Goal: Information Seeking & Learning: Learn about a topic

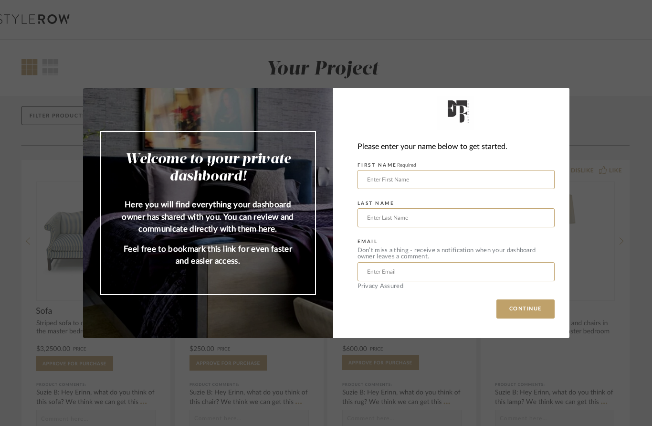
click at [494, 184] on input "text" at bounding box center [455, 179] width 197 height 19
type input "Tricia"
type input "Betts"
type input "tricia.betts@gmail.com"
click at [526, 302] on button "CONTINUE" at bounding box center [525, 308] width 58 height 19
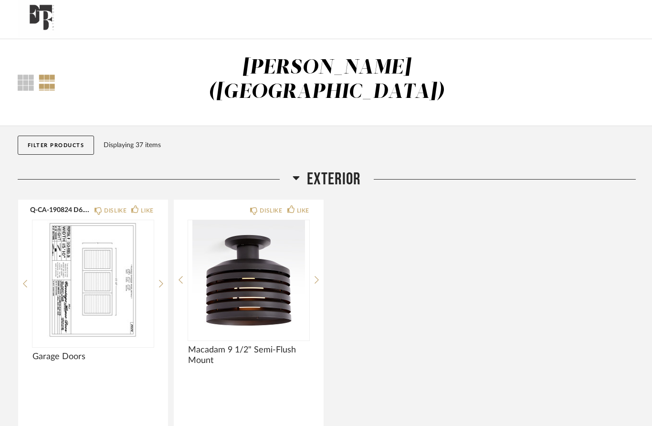
click at [0, 0] on img at bounding box center [0, 0] width 0 height 0
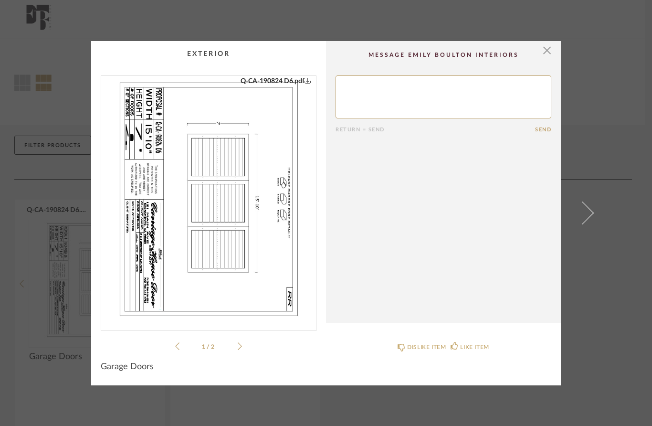
click at [247, 346] on div "Q-CA-190824 D7 (2).pdf Q-CA-190824 D6.pdf Q-CA-190824 D7 (2).pdf Q-CA-190824 D6…" at bounding box center [209, 213] width 216 height 276
click at [241, 346] on icon at bounding box center [240, 346] width 4 height 9
click at [178, 346] on icon at bounding box center [177, 346] width 4 height 9
click at [577, 215] on span at bounding box center [582, 212] width 23 height 23
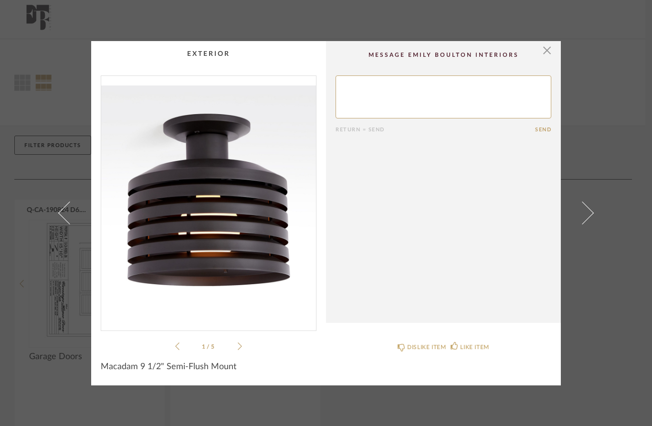
click at [245, 344] on div "1 / 5" at bounding box center [209, 213] width 216 height 276
click at [238, 346] on icon at bounding box center [240, 346] width 4 height 9
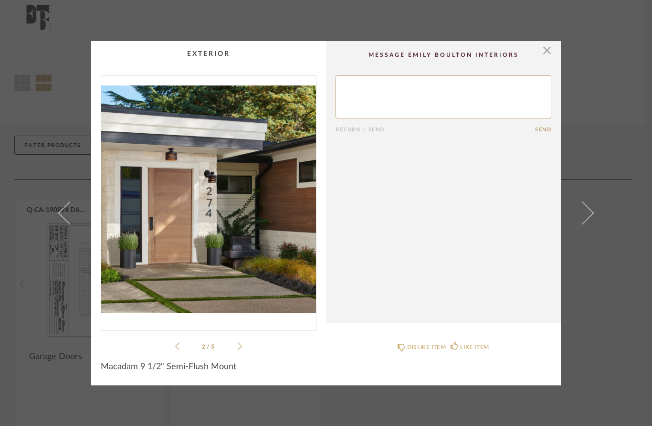
click at [240, 342] on icon at bounding box center [240, 346] width 4 height 9
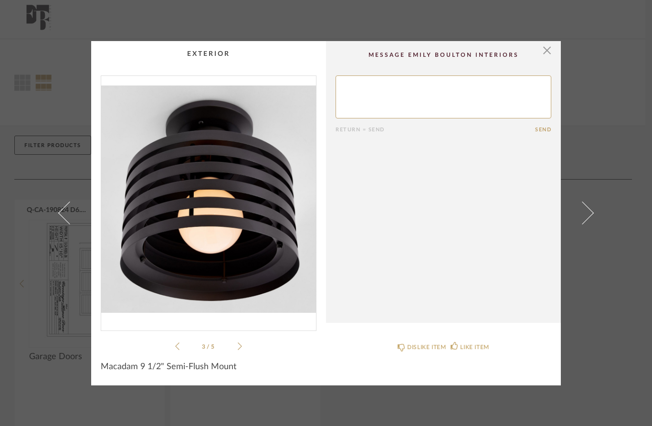
click at [247, 348] on div "3 / 5" at bounding box center [209, 213] width 216 height 276
click at [244, 339] on div "3 / 5" at bounding box center [209, 213] width 216 height 276
click at [238, 346] on icon at bounding box center [240, 346] width 4 height 9
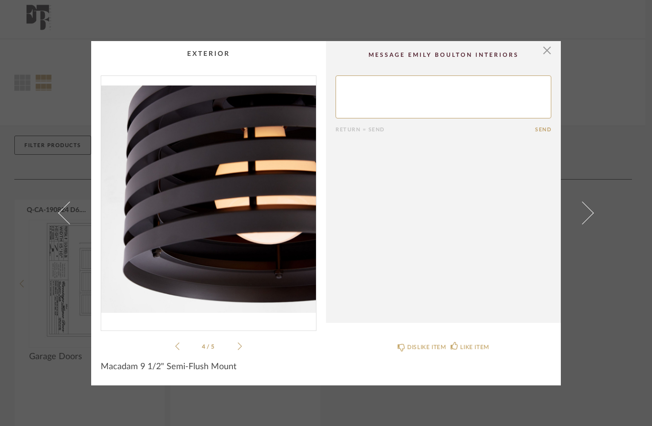
click at [241, 343] on icon at bounding box center [240, 346] width 4 height 9
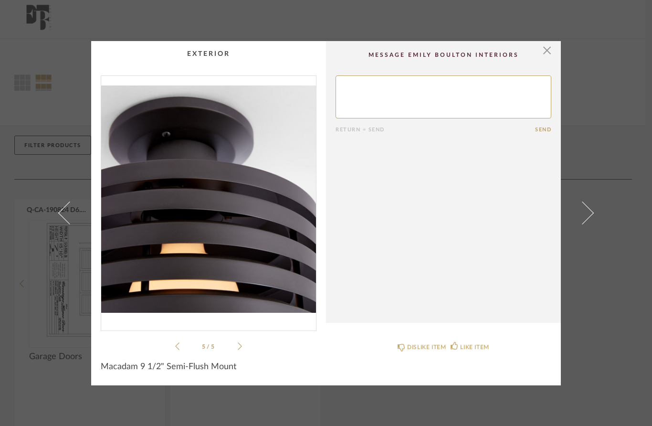
click at [178, 347] on icon at bounding box center [177, 346] width 4 height 9
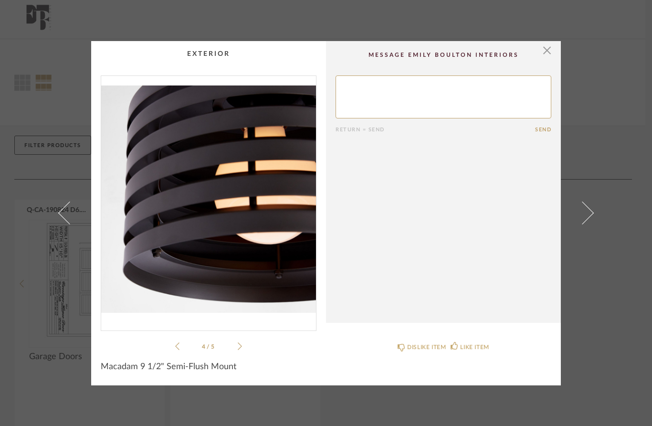
click at [179, 346] on icon at bounding box center [177, 346] width 4 height 9
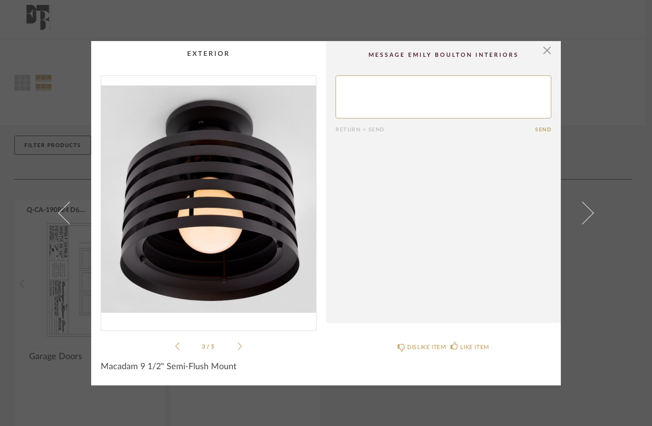
click at [177, 346] on icon at bounding box center [177, 346] width 4 height 9
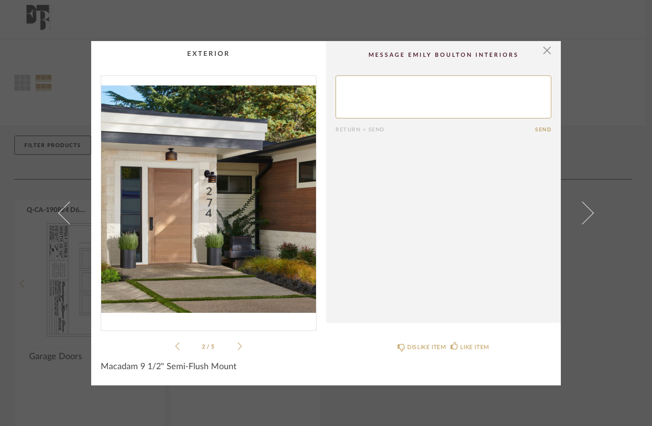
click at [183, 343] on li "2 / 5" at bounding box center [208, 345] width 58 height 11
click at [583, 208] on span at bounding box center [582, 212] width 23 height 23
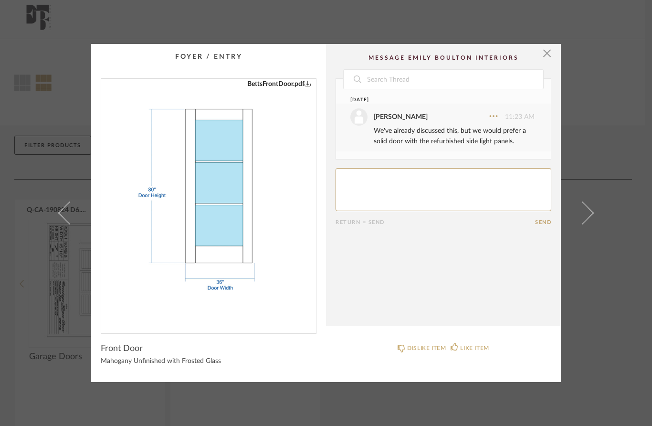
click at [580, 214] on span at bounding box center [582, 212] width 23 height 23
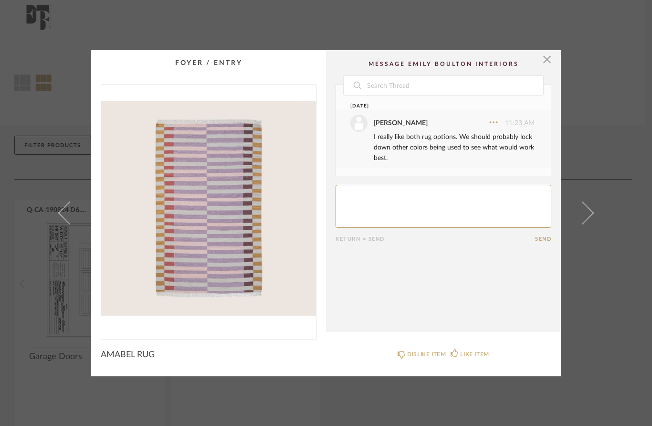
click at [585, 220] on span at bounding box center [582, 212] width 23 height 23
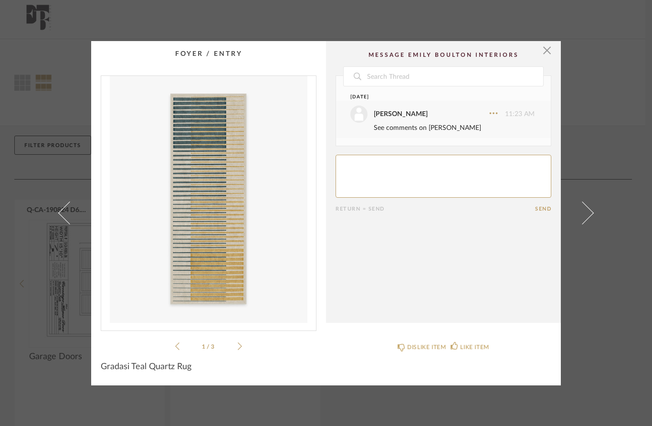
click at [545, 54] on span "button" at bounding box center [546, 50] width 19 height 19
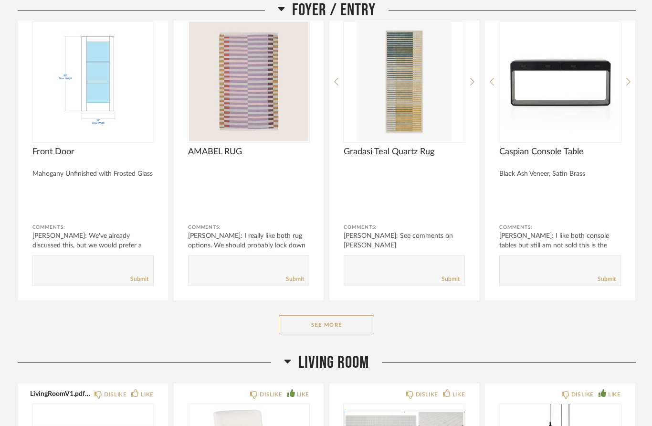
scroll to position [539, 0]
click at [360, 314] on button "See More" at bounding box center [326, 323] width 95 height 19
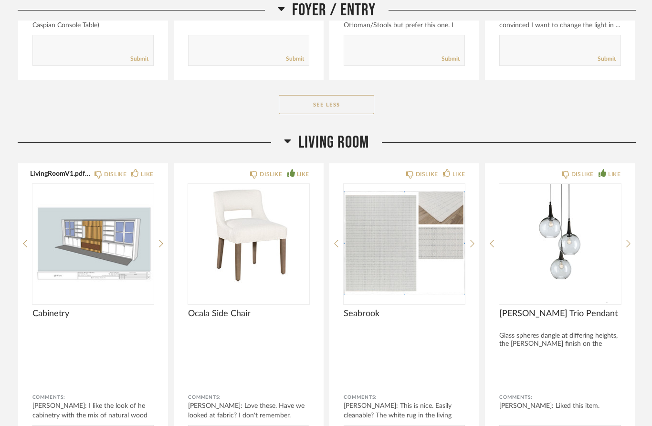
scroll to position [1077, 0]
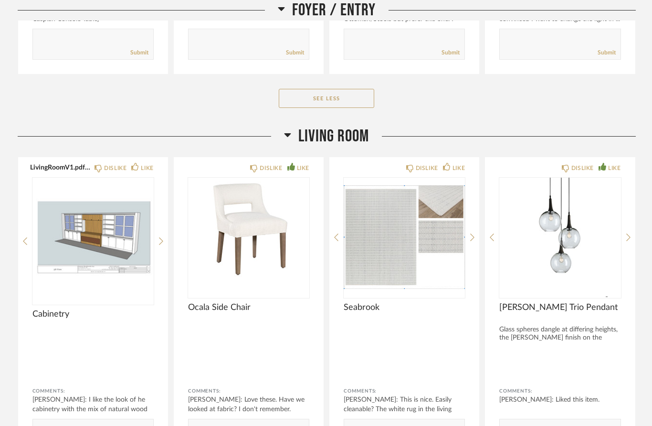
click at [0, 0] on img at bounding box center [0, 0] width 0 height 0
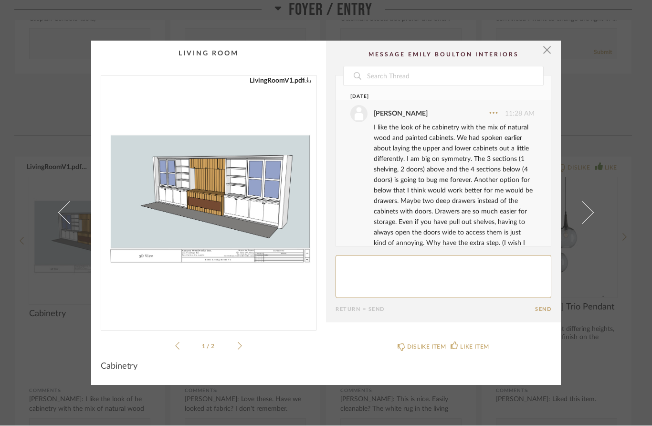
scroll to position [36, 0]
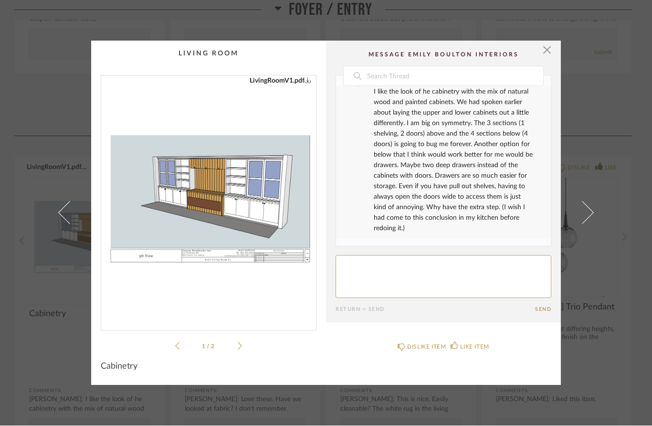
click at [272, 207] on img "0" at bounding box center [208, 199] width 215 height 247
click at [585, 212] on span at bounding box center [582, 212] width 23 height 23
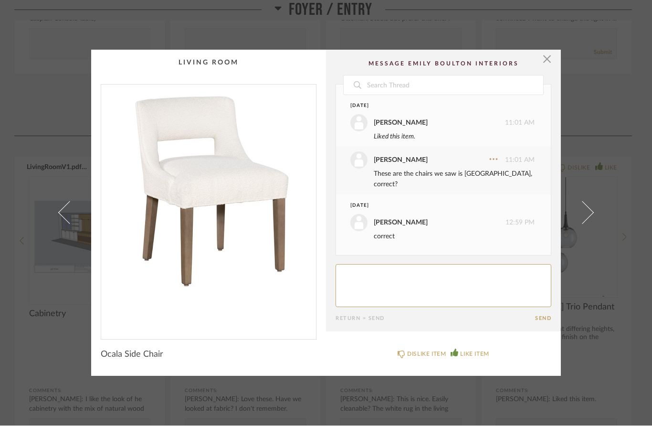
scroll to position [51, 0]
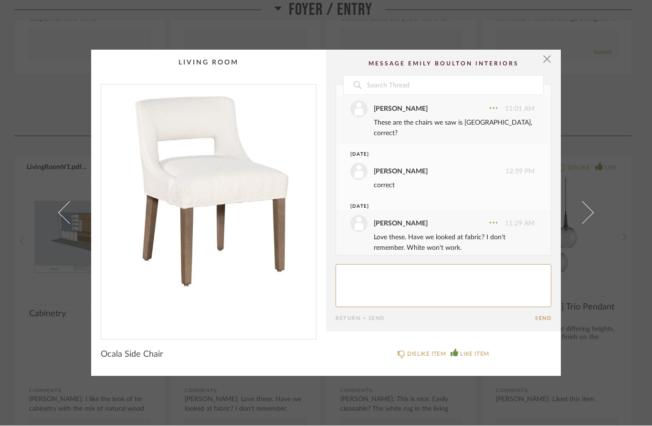
click at [539, 61] on span "button" at bounding box center [546, 59] width 19 height 19
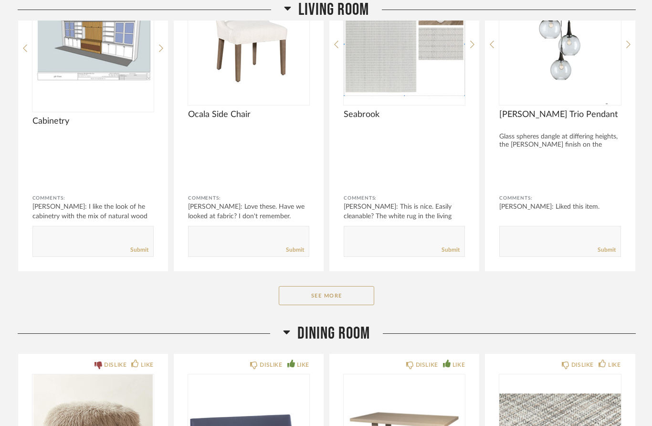
scroll to position [1270, 0]
click at [341, 286] on button "See More" at bounding box center [326, 295] width 95 height 19
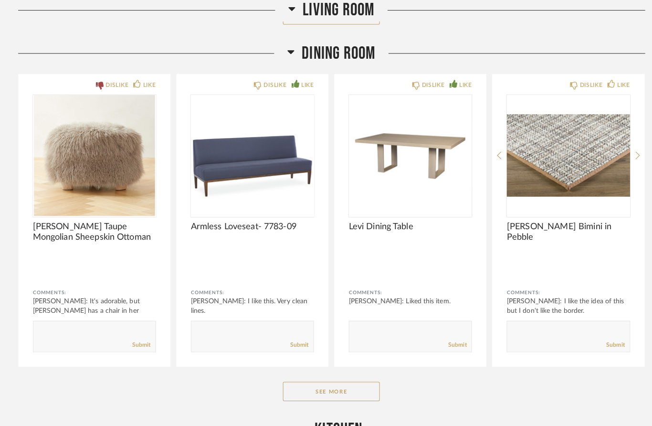
scroll to position [1861, 0]
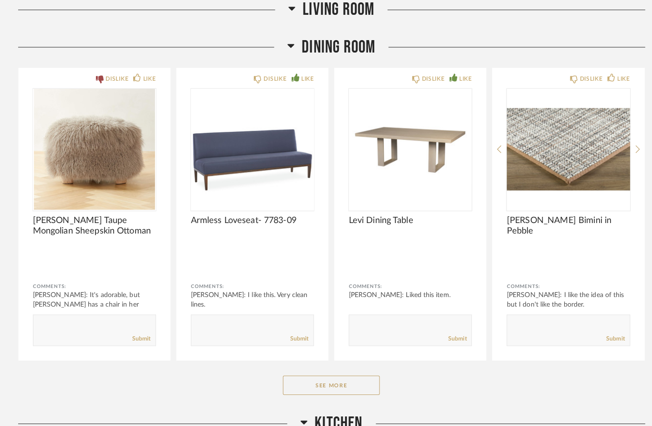
click at [350, 370] on button "See More" at bounding box center [326, 379] width 95 height 19
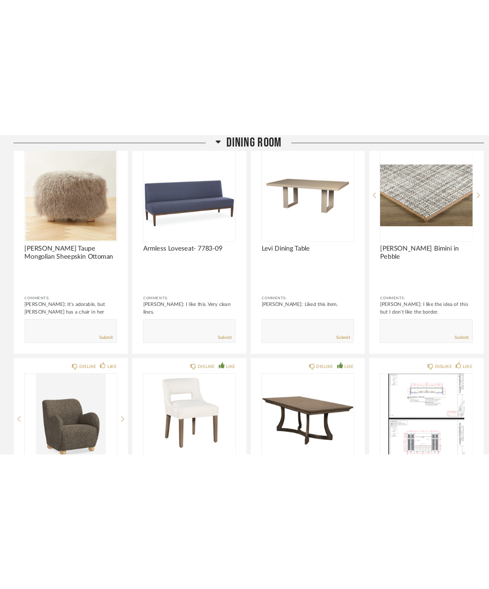
scroll to position [1929, 0]
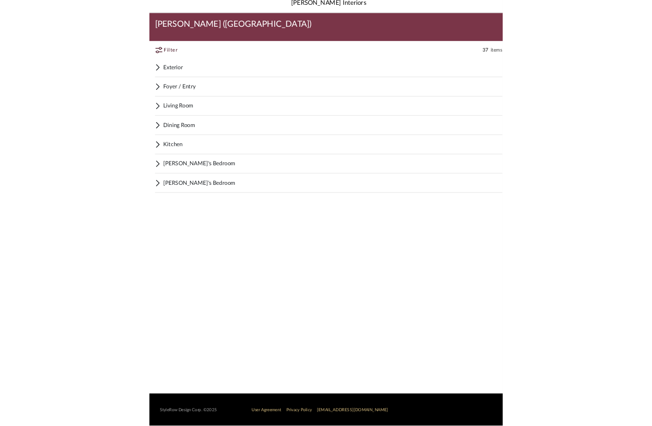
scroll to position [2, 0]
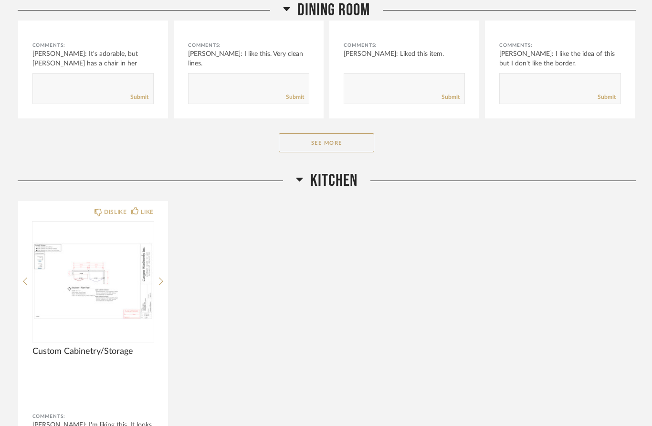
scroll to position [1475, 0]
click at [472, 170] on div "Kitchen DISLIKE LIKE Custom Cabinetry/Storage Comments: Tricia Betts: I'm likin…" at bounding box center [327, 337] width 618 height 334
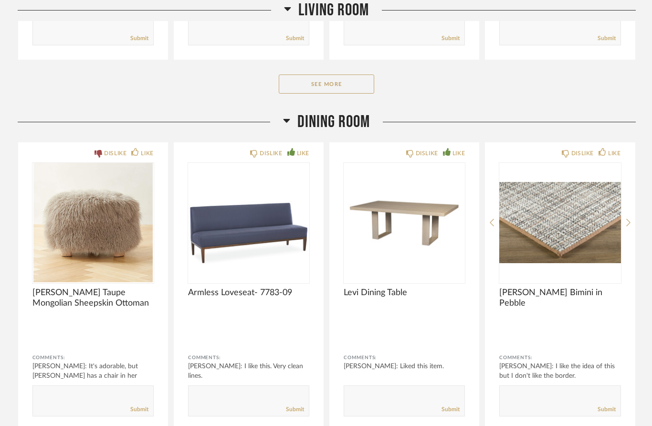
scroll to position [1156, 0]
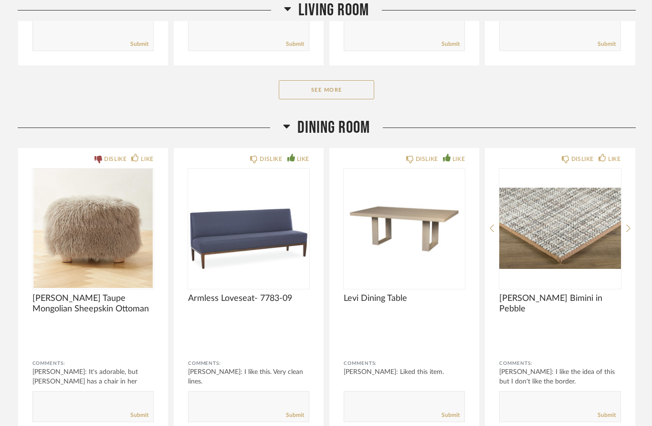
click at [415, 293] on span "Levi Dining Table" at bounding box center [404, 298] width 121 height 10
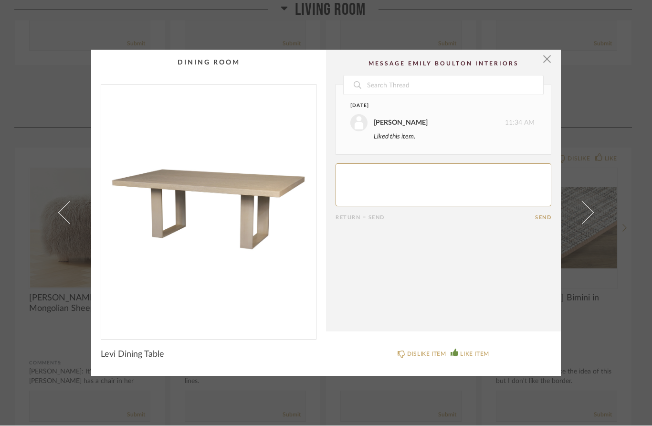
click at [549, 51] on span "button" at bounding box center [546, 59] width 19 height 19
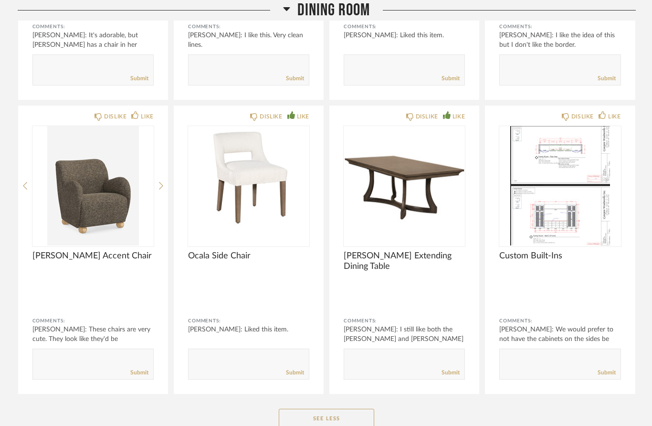
scroll to position [1496, 0]
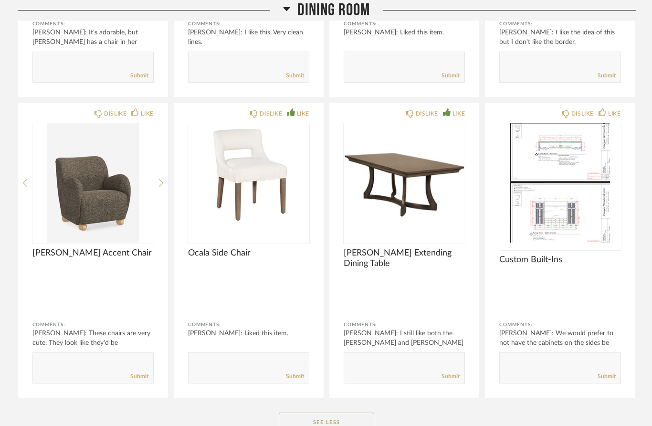
click at [0, 0] on img at bounding box center [0, 0] width 0 height 0
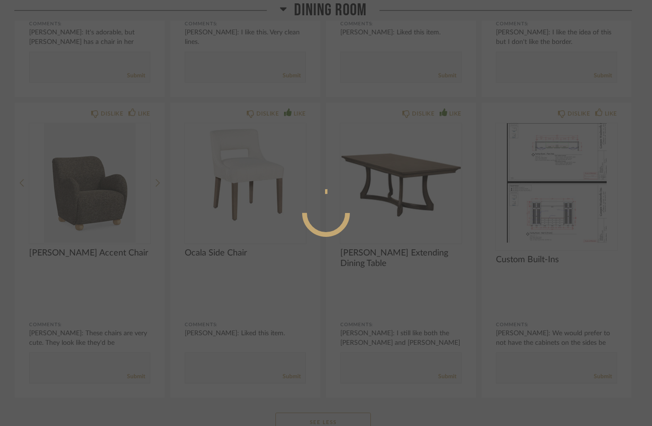
scroll to position [0, 0]
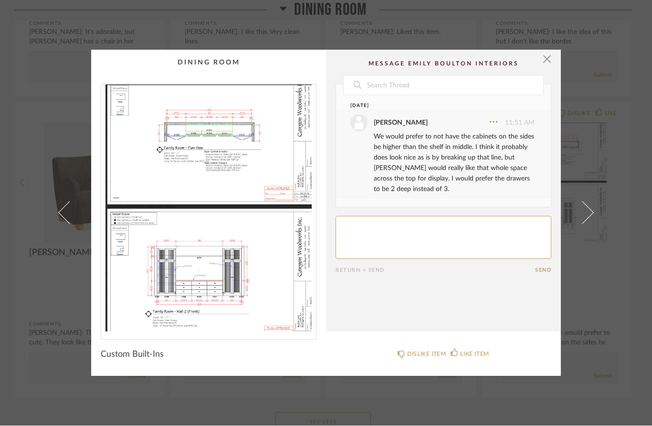
click at [254, 281] on img "0" at bounding box center [208, 208] width 215 height 247
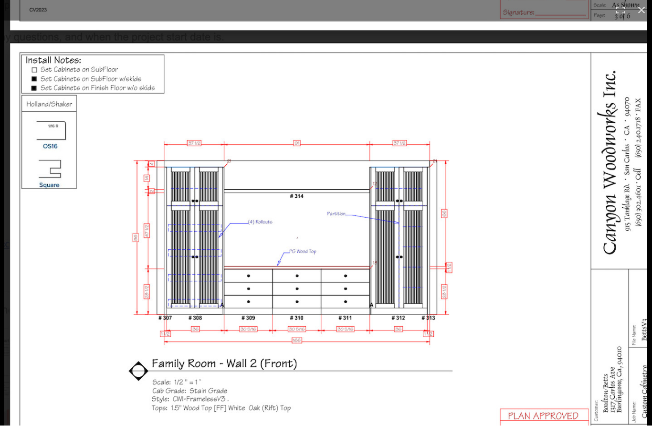
click at [639, 8] on div "× Date August 27th Tricia Betts 11:51 AM We would prefer to not have the cabine…" at bounding box center [326, 213] width 652 height 426
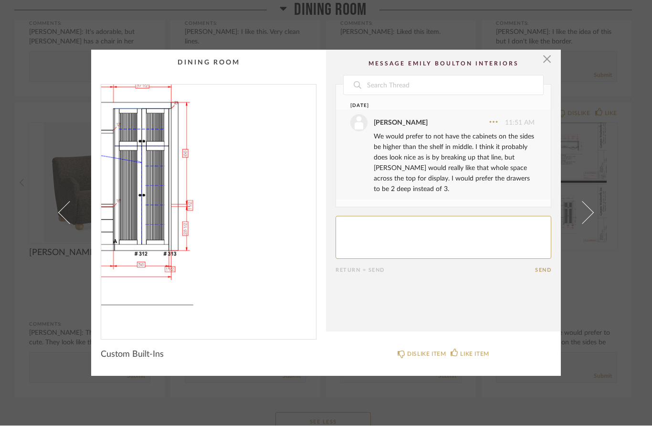
click at [541, 61] on span "button" at bounding box center [546, 59] width 19 height 19
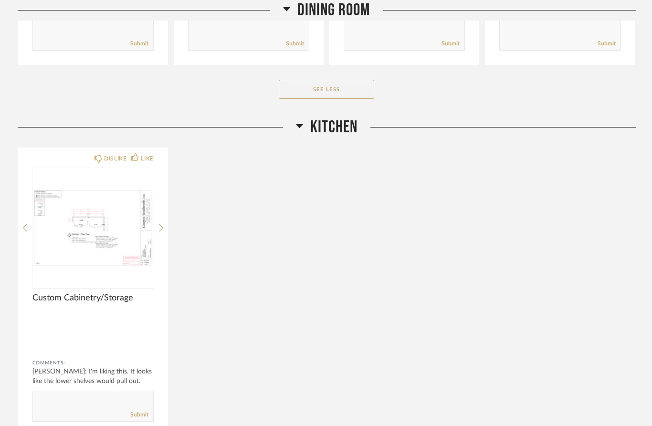
scroll to position [1828, 0]
click at [0, 0] on img at bounding box center [0, 0] width 0 height 0
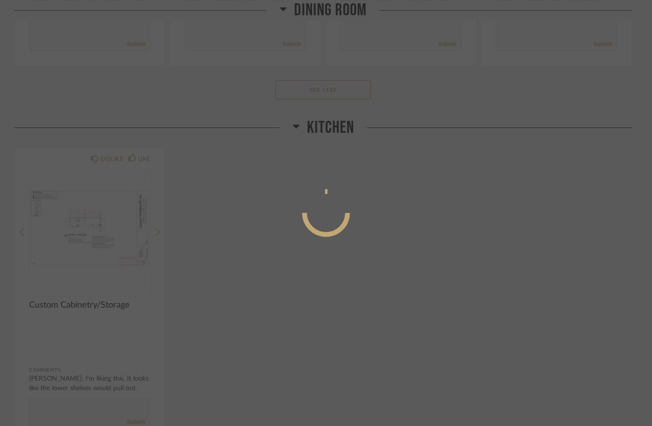
scroll to position [0, 0]
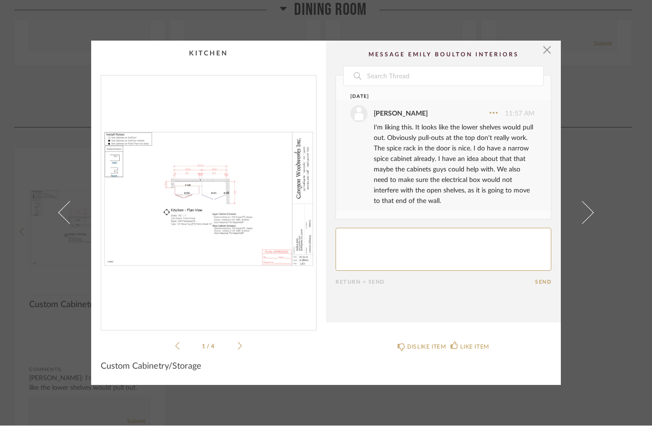
click at [238, 346] on icon at bounding box center [240, 346] width 4 height 9
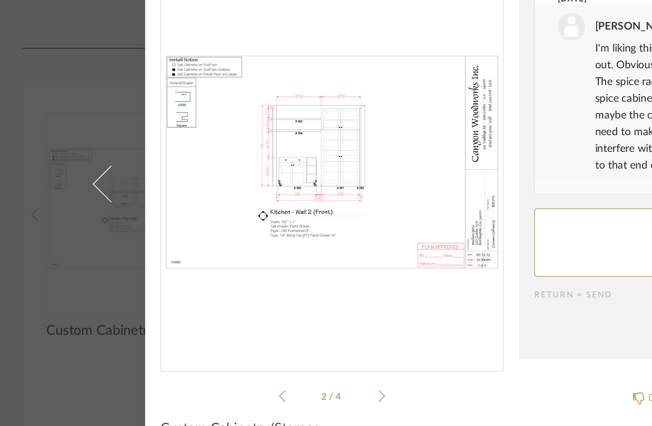
click at [238, 342] on icon at bounding box center [240, 346] width 4 height 9
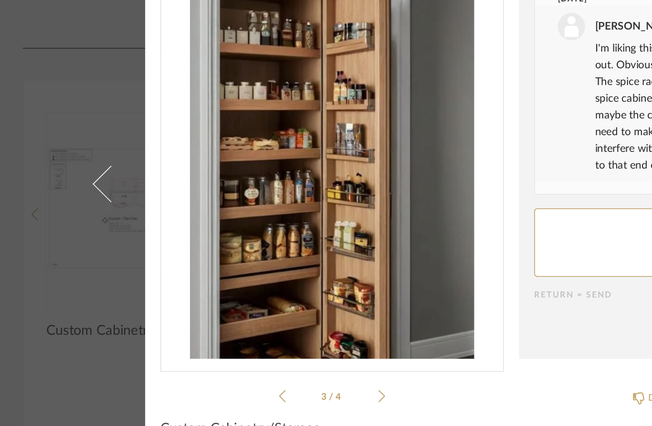
click at [243, 245] on div "KitchenP...tail (1).pdf KitchenP...tail (1).pdf 3 / 4" at bounding box center [209, 213] width 216 height 276
click at [239, 342] on icon at bounding box center [240, 346] width 4 height 9
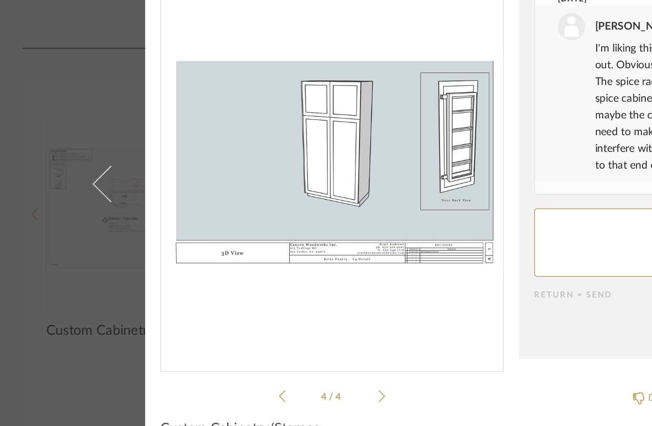
click at [178, 342] on icon at bounding box center [177, 346] width 4 height 9
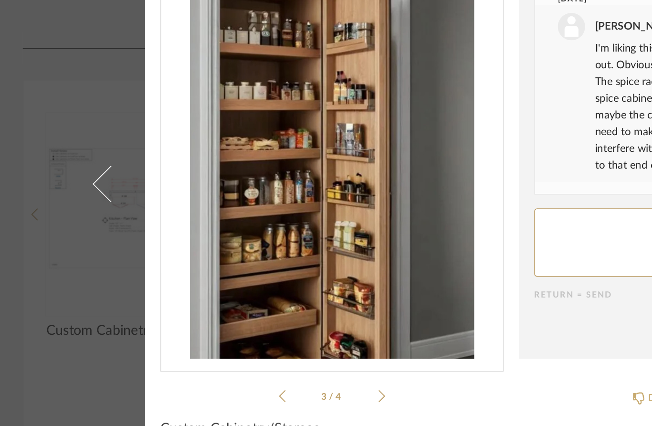
click at [178, 342] on icon at bounding box center [177, 346] width 4 height 9
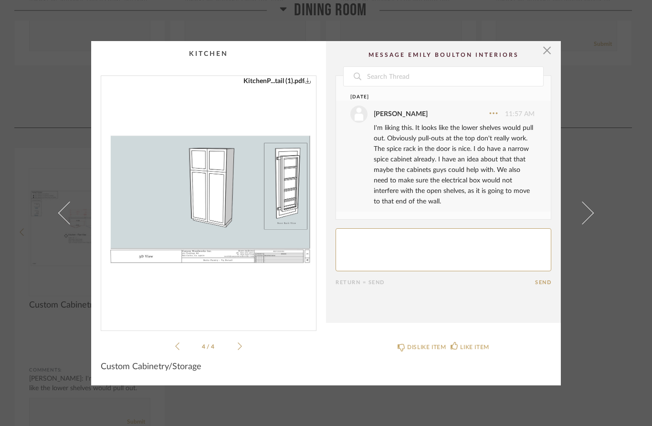
click at [545, 51] on span "button" at bounding box center [546, 50] width 19 height 19
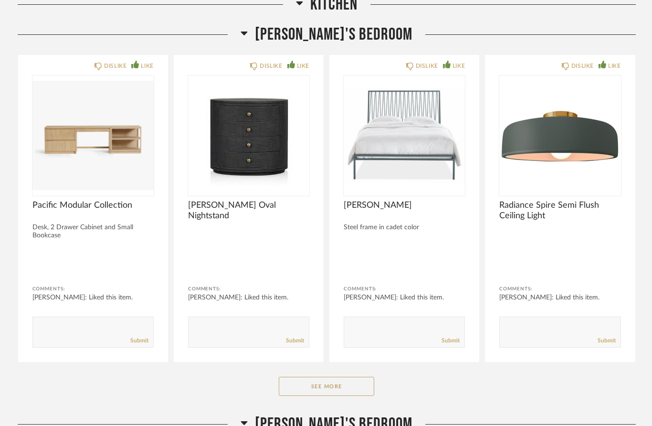
scroll to position [2261, 0]
click at [346, 377] on button "See More" at bounding box center [326, 386] width 95 height 19
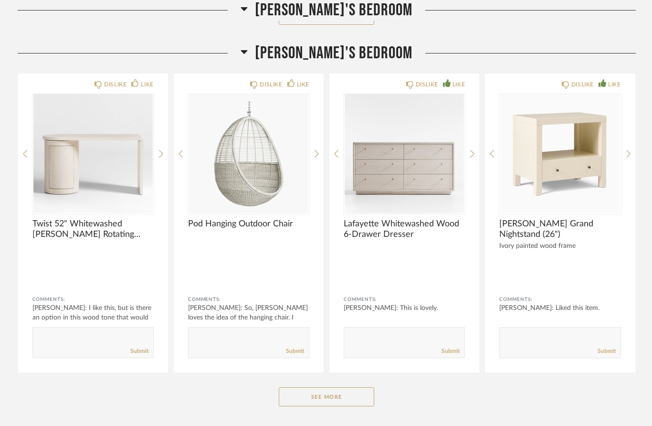
scroll to position [2942, 0]
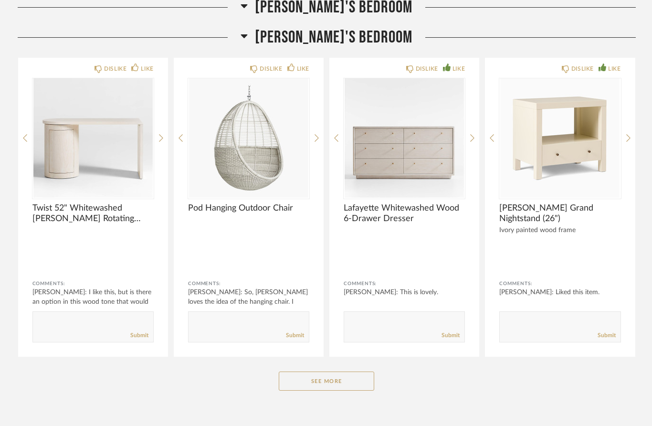
click at [334, 371] on button "See More" at bounding box center [326, 380] width 95 height 19
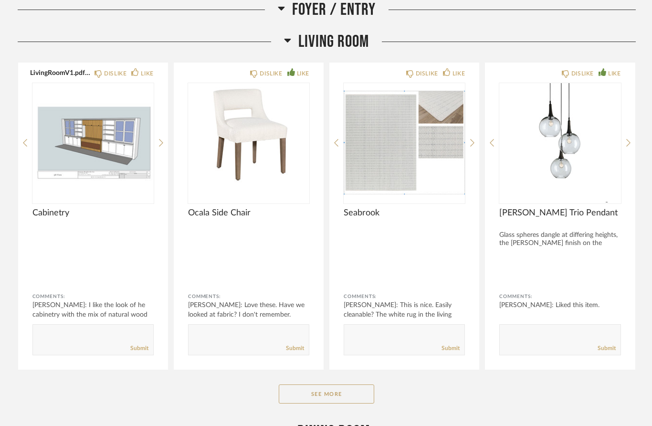
scroll to position [852, 0]
click at [323, 384] on button "See More" at bounding box center [326, 393] width 95 height 19
